Goal: Information Seeking & Learning: Learn about a topic

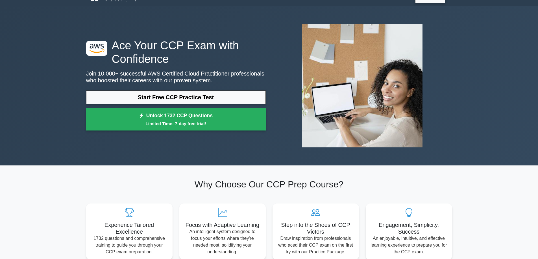
scroll to position [12, 0]
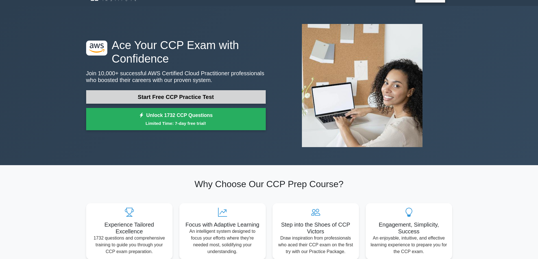
click at [186, 94] on link "Start Free CCP Practice Test" at bounding box center [175, 97] width 179 height 14
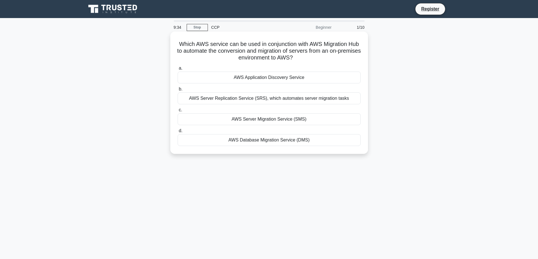
click at [341, 98] on div "AWS Server Replication Service (SRS), which automates server migration tasks" at bounding box center [268, 99] width 183 height 12
click at [177, 91] on input "b. AWS Server Replication Service (SRS), which automates server migration tasks" at bounding box center [177, 89] width 0 height 4
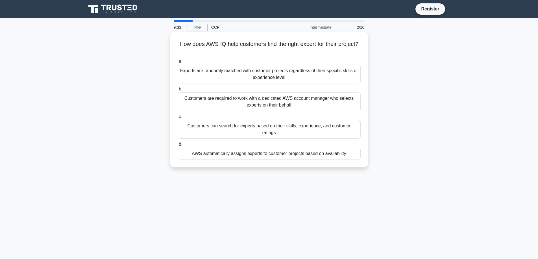
click at [196, 98] on div "Customers are required to work with a dedicated AWS account manager who selects…" at bounding box center [268, 102] width 183 height 19
click at [177, 91] on input "b. Customers are required to work with a dedicated AWS account manager who sele…" at bounding box center [177, 89] width 0 height 4
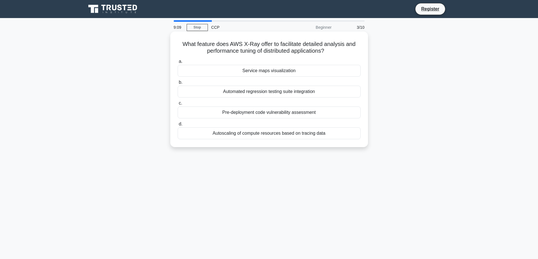
click at [282, 92] on div "Automated regression testing suite integration" at bounding box center [268, 92] width 183 height 12
click at [177, 84] on input "b. Automated regression testing suite integration" at bounding box center [177, 83] width 0 height 4
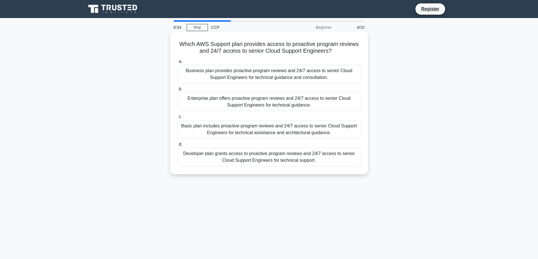
drag, startPoint x: 254, startPoint y: 98, endPoint x: 238, endPoint y: 100, distance: 16.5
click at [238, 100] on div "Enterprise plan offers proactive program reviews and 24/7 access to senior Clou…" at bounding box center [268, 102] width 183 height 19
click at [177, 91] on input "b. Enterprise plan offers proactive program reviews and 24/7 access to senior C…" at bounding box center [177, 89] width 0 height 4
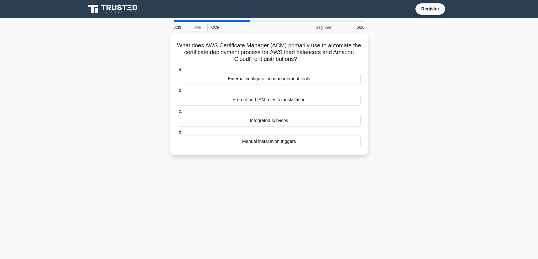
click at [49, 102] on main "8:39 Stop CCP Beginner 5/10 What does AWS Certificate Manager (ACM) primarily u…" at bounding box center [269, 161] width 538 height 287
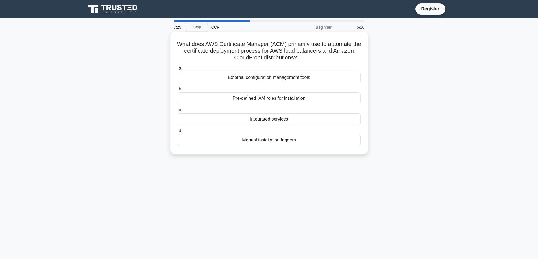
click at [285, 119] on div "Integrated services" at bounding box center [268, 119] width 183 height 12
click at [177, 112] on input "c. Integrated services" at bounding box center [177, 110] width 0 height 4
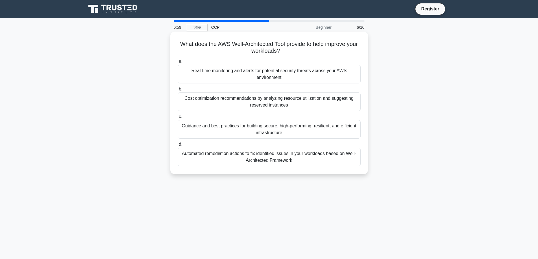
click at [247, 129] on div "Guidance and best practices for building secure, high-performing, resilient, an…" at bounding box center [268, 129] width 183 height 19
click at [177, 119] on input "c. Guidance and best practices for building secure, high-performing, resilient,…" at bounding box center [177, 117] width 0 height 4
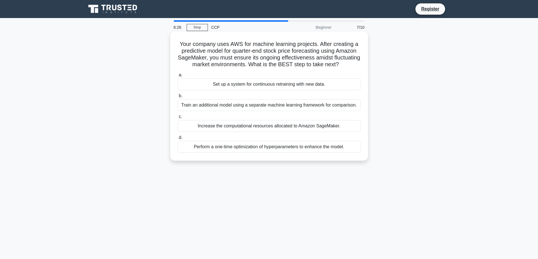
click at [273, 130] on div "Increase the computational resources allocated to Amazon SageMaker." at bounding box center [268, 126] width 183 height 12
click at [177, 119] on input "c. Increase the computational resources allocated to Amazon SageMaker." at bounding box center [177, 117] width 0 height 4
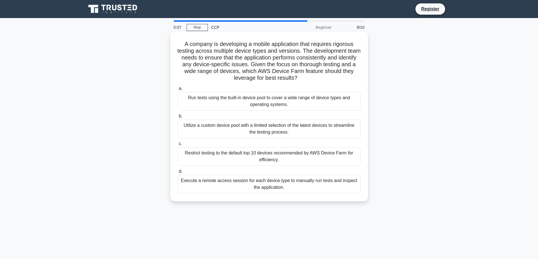
click at [256, 186] on div "Execute a remote access session for each device type to manually run tests and …" at bounding box center [268, 184] width 183 height 19
click at [177, 174] on input "d. Execute a remote access session for each device type to manually run tests a…" at bounding box center [177, 172] width 0 height 4
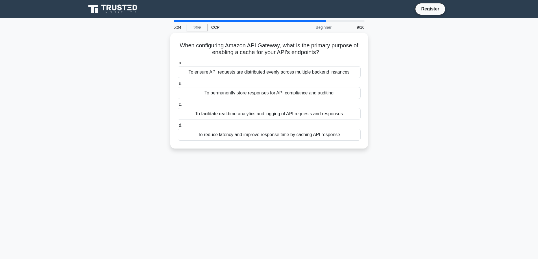
click at [97, 148] on div "When configuring Amazon API Gateway, what is the primary purpose of enabling a …" at bounding box center [269, 94] width 372 height 122
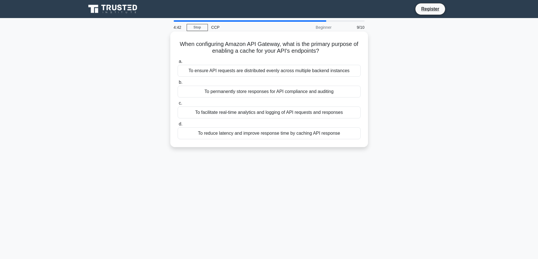
click at [255, 132] on div "To reduce latency and improve response time by caching API response" at bounding box center [268, 134] width 183 height 12
click at [177, 126] on input "d. To reduce latency and improve response time by caching API response" at bounding box center [177, 124] width 0 height 4
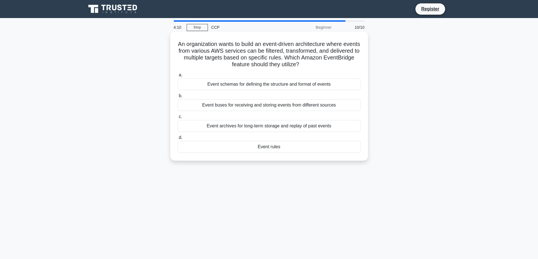
click at [286, 84] on div "Event schemas for defining the structure and format of events" at bounding box center [268, 84] width 183 height 12
click at [177, 77] on input "a. Event schemas for defining the structure and format of events" at bounding box center [177, 75] width 0 height 4
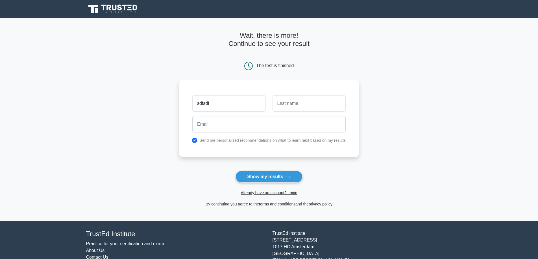
type input "sdfsdf"
type input "sdf"
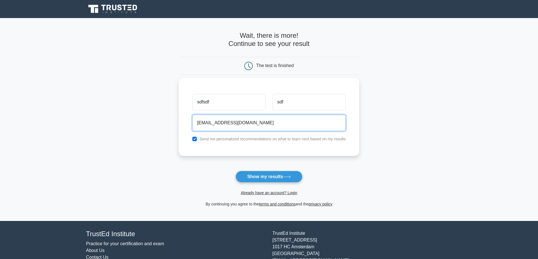
type input "sdfjuiw23l4k@gmail.com"
click at [195, 140] on input "checkbox" at bounding box center [194, 139] width 5 height 5
checkbox input "false"
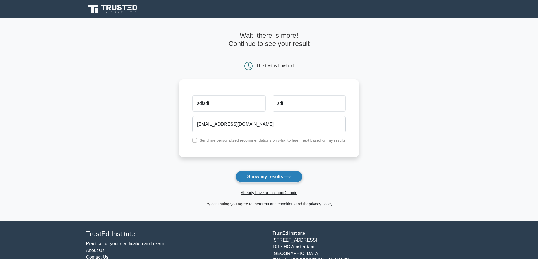
click at [260, 175] on button "Show my results" at bounding box center [268, 177] width 67 height 12
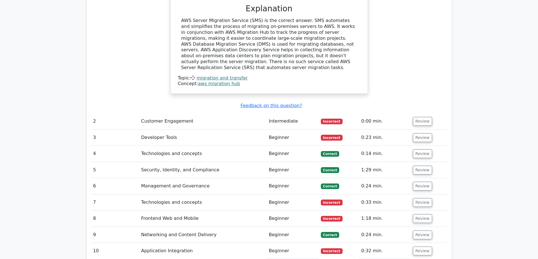
scroll to position [647, 0]
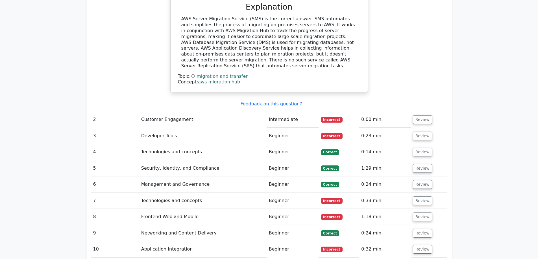
click at [135, 112] on td "2" at bounding box center [115, 120] width 48 height 16
click at [422, 115] on button "Review" at bounding box center [422, 119] width 19 height 9
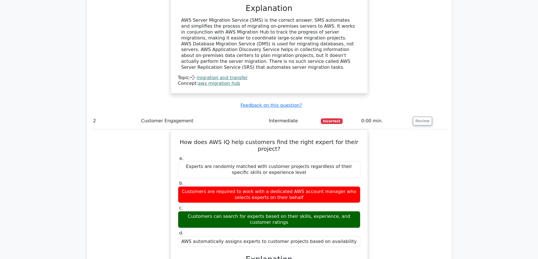
click at [67, 167] on main ".st0{fill:#252F3E;} .st1{fill-rule:evenodd;clip-rule:evenodd;fill:#FF9900;} Go …" at bounding box center [269, 33] width 538 height 1324
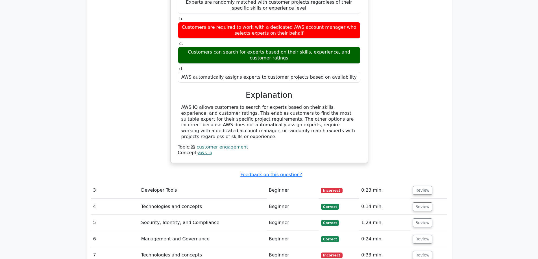
scroll to position [816, 0]
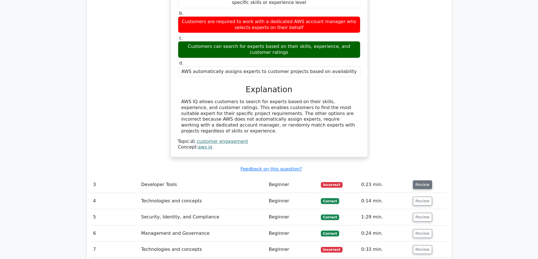
click at [417, 181] on button "Review" at bounding box center [422, 185] width 19 height 9
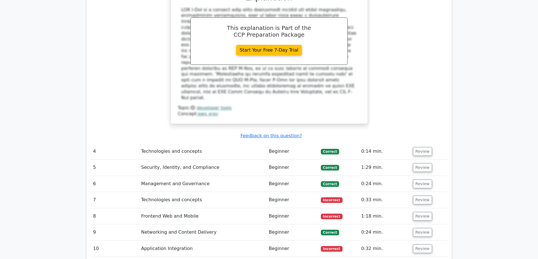
scroll to position [1125, 0]
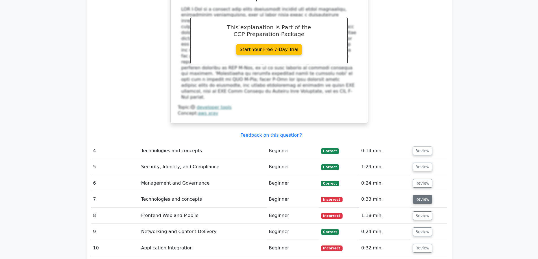
click at [420, 195] on button "Review" at bounding box center [422, 199] width 19 height 9
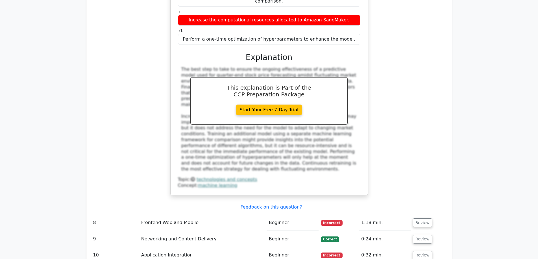
scroll to position [1417, 0]
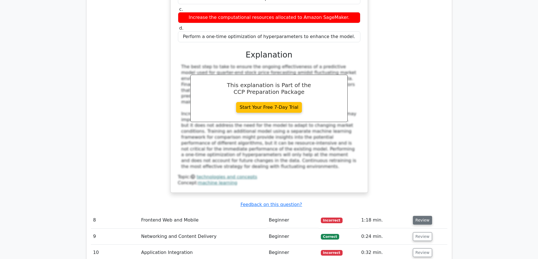
click at [416, 216] on button "Review" at bounding box center [422, 220] width 19 height 9
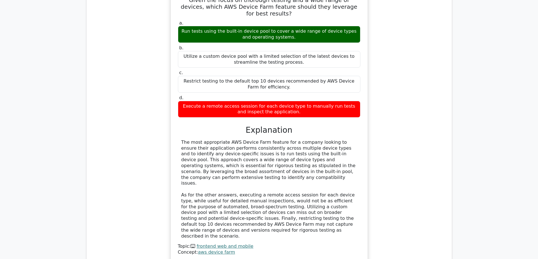
scroll to position [1687, 0]
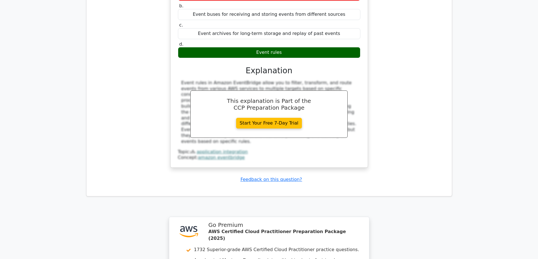
scroll to position [2057, 0]
